Goal: Use online tool/utility: Utilize a website feature to perform a specific function

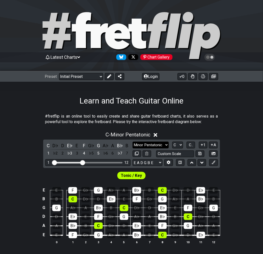
click at [159, 144] on select "Minor Pentatonic Click to edit Minor Pentatonic Major Pentatonic Minor Blues Ma…" at bounding box center [150, 144] width 36 height 7
select select "Major / [PERSON_NAME]"
click at [132, 141] on select "Minor Pentatonic Click to edit Minor Pentatonic Major Pentatonic Minor Blues Ma…" at bounding box center [150, 144] width 36 height 7
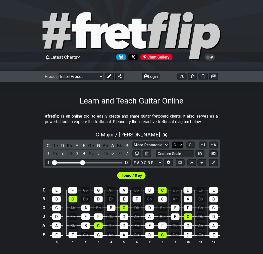
click at [176, 144] on select "A♭ A A♯ B♭ B C C♯ D♭ D D♯ E♭ E F F♯ G♭ G G♯" at bounding box center [177, 144] width 11 height 7
click at [172, 141] on select "A♭ A A♯ B♭ B C C♯ D♭ D D♯ E♭ E F F♯ G♭ G G♯" at bounding box center [177, 144] width 11 height 7
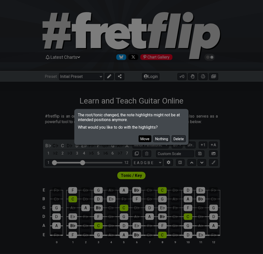
click at [145, 137] on button "Move" at bounding box center [144, 138] width 13 height 7
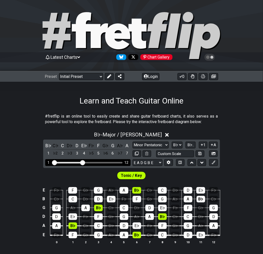
click at [89, 162] on div "Visible fret range" at bounding box center [87, 163] width 69 height 2
click at [95, 161] on div "1 12" at bounding box center [87, 162] width 85 height 7
drag, startPoint x: 83, startPoint y: 162, endPoint x: 94, endPoint y: 162, distance: 11.5
click at [94, 162] on input "Visible fret range" at bounding box center [87, 162] width 71 height 0
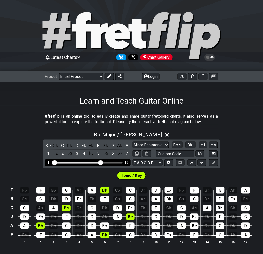
drag, startPoint x: 97, startPoint y: 163, endPoint x: 100, endPoint y: 164, distance: 3.4
click at [100, 162] on input "Visible fret range" at bounding box center [87, 162] width 71 height 0
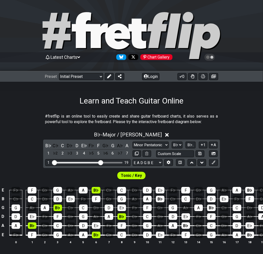
scroll to position [0, 8]
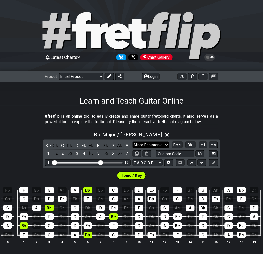
click at [157, 145] on select "Minor Pentatonic Click to edit Minor Pentatonic Major Pentatonic Minor Blues Ma…" at bounding box center [150, 144] width 36 height 7
click at [178, 143] on select "A♭ A A♯ B♭ B C C♯ D♭ D D♯ E♭ E F F♯ G♭ G G♯" at bounding box center [177, 144] width 11 height 7
select select "F#"
click at [172, 141] on select "A♭ A A♯ B♭ B C C♯ D♭ D D♯ E♭ E F F♯ G♭ G G♯" at bounding box center [177, 144] width 11 height 7
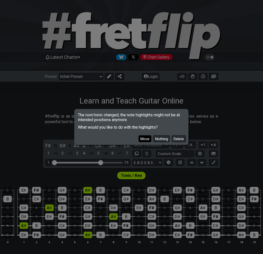
click at [146, 138] on button "Move" at bounding box center [144, 138] width 13 height 7
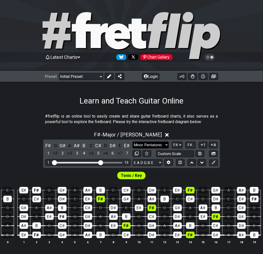
click at [151, 143] on select "Minor Pentatonic Click to edit Minor Pentatonic Major Pentatonic Minor Blues Ma…" at bounding box center [150, 144] width 36 height 7
click at [132, 141] on select "Minor Pentatonic Click to edit Minor Pentatonic Major Pentatonic Minor Blues Ma…" at bounding box center [150, 144] width 36 height 7
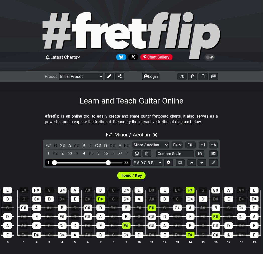
drag, startPoint x: 100, startPoint y: 162, endPoint x: 107, endPoint y: 164, distance: 7.7
click at [107, 162] on input "Visible fret range" at bounding box center [87, 162] width 71 height 0
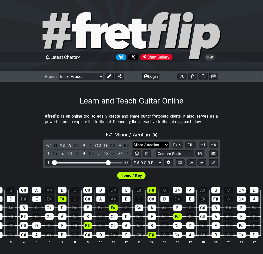
click at [148, 142] on select "Minor Pentatonic Click to edit Minor Pentatonic Major Pentatonic Minor Blues Ma…" at bounding box center [150, 144] width 36 height 7
select select "Minor Blues"
click at [132, 141] on select "Minor Pentatonic Click to edit Minor Pentatonic Major Pentatonic Minor Blues Ma…" at bounding box center [150, 144] width 36 height 7
